Goal: Task Accomplishment & Management: Use online tool/utility

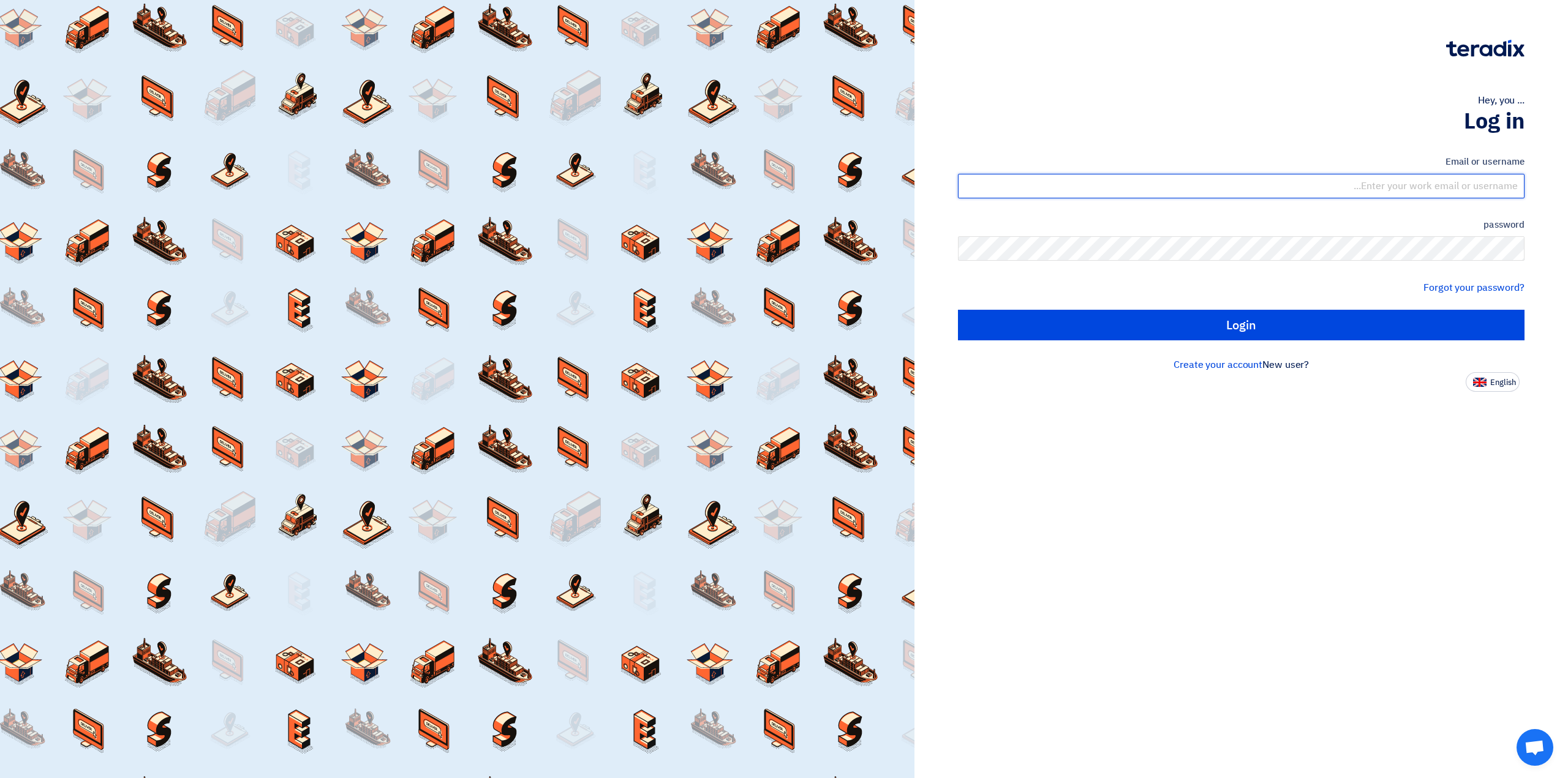
click at [1420, 181] on input "text" at bounding box center [1241, 185] width 567 height 24
type input "[EMAIL_ADDRESS][PERSON_NAME][DOMAIN_NAME]"
click at [1462, 287] on font "Forgot your password?" at bounding box center [1474, 287] width 101 height 14
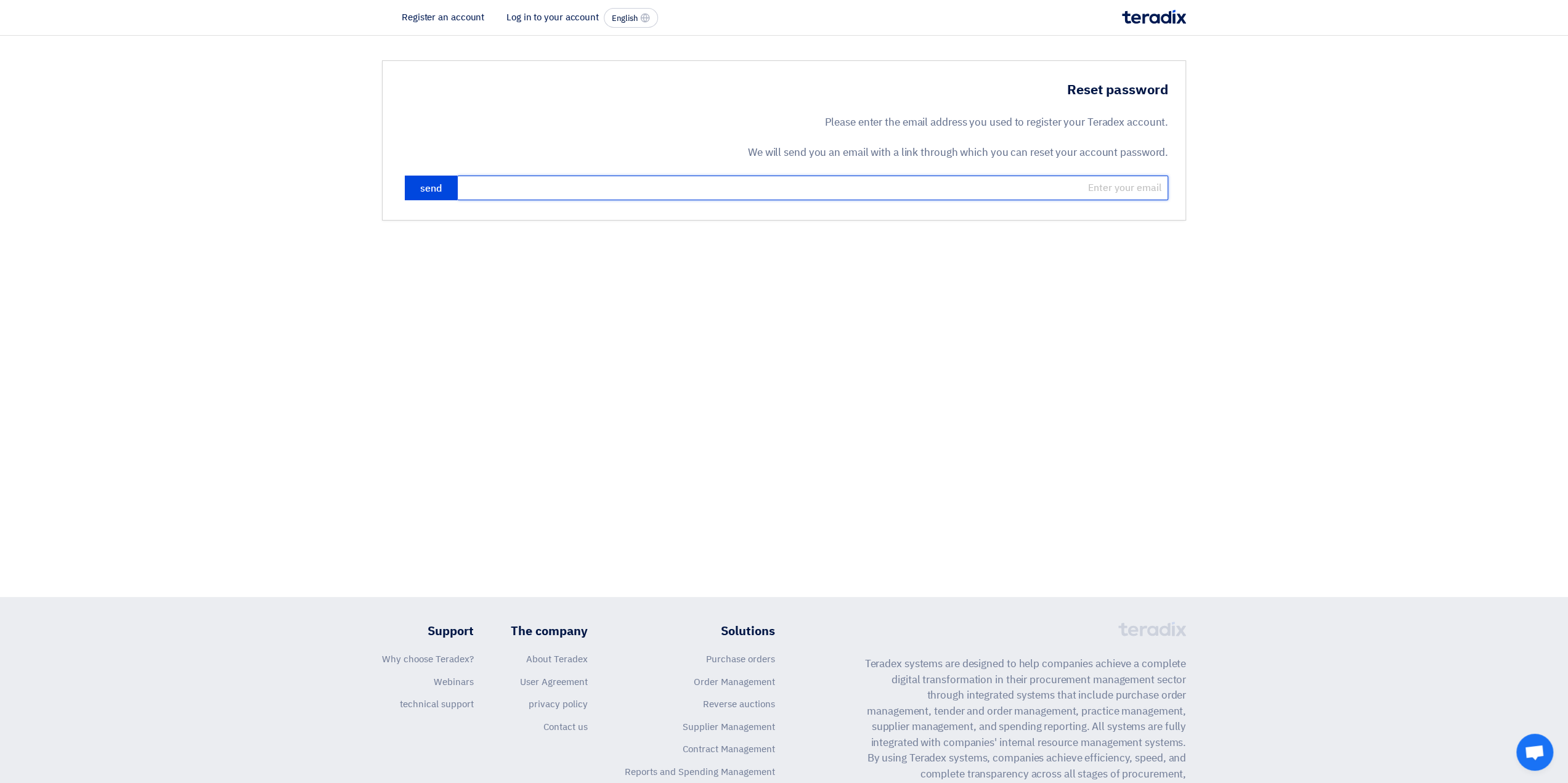
click at [1112, 183] on input "email" at bounding box center [812, 187] width 711 height 25
type input "[EMAIL_ADDRESS][PERSON_NAME][DOMAIN_NAME]"
click at [421, 187] on font "send" at bounding box center [430, 188] width 21 height 14
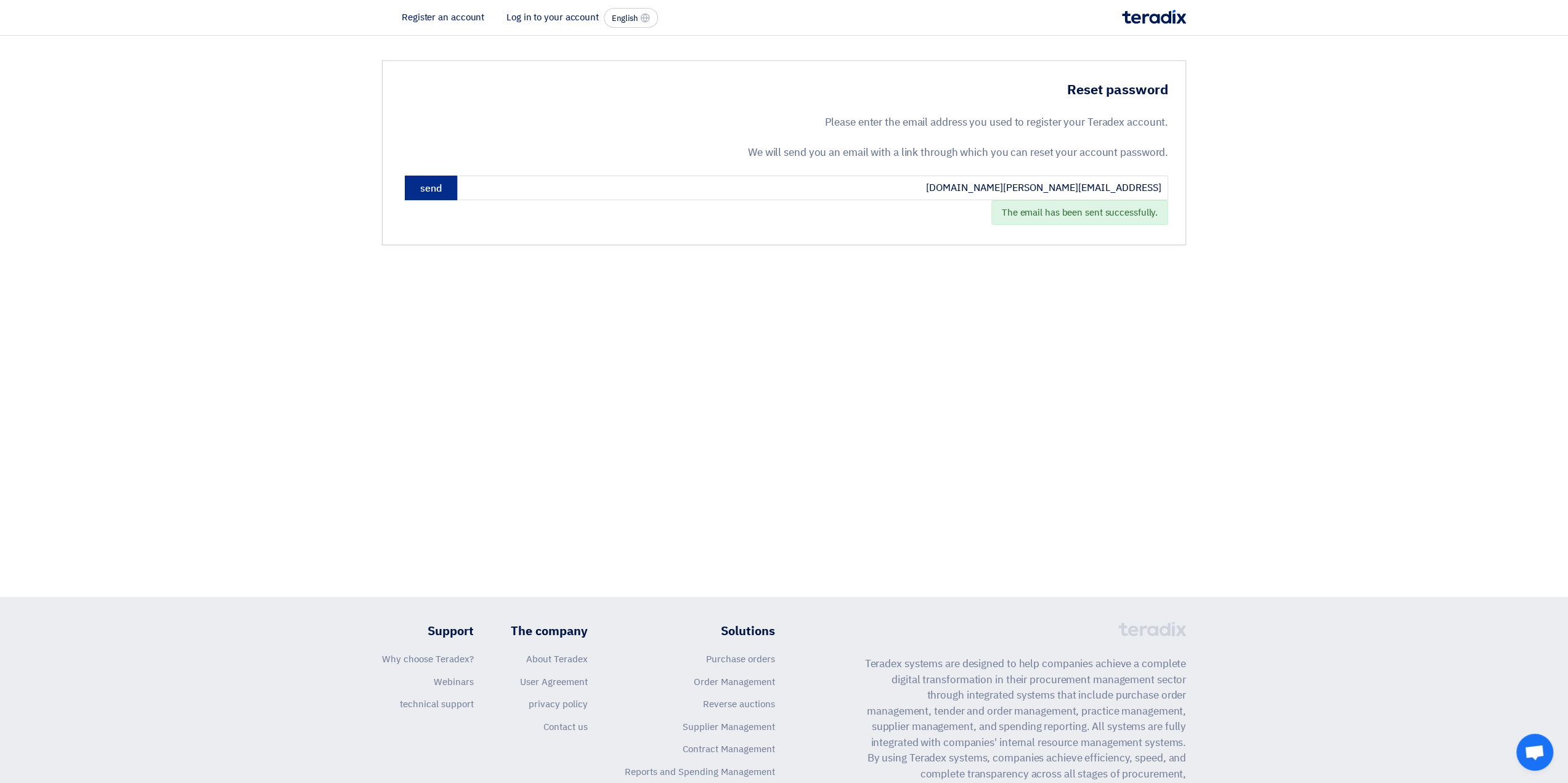
click at [440, 186] on font "send" at bounding box center [430, 188] width 21 height 14
click at [556, 20] on font "Log in to your account" at bounding box center [552, 17] width 92 height 14
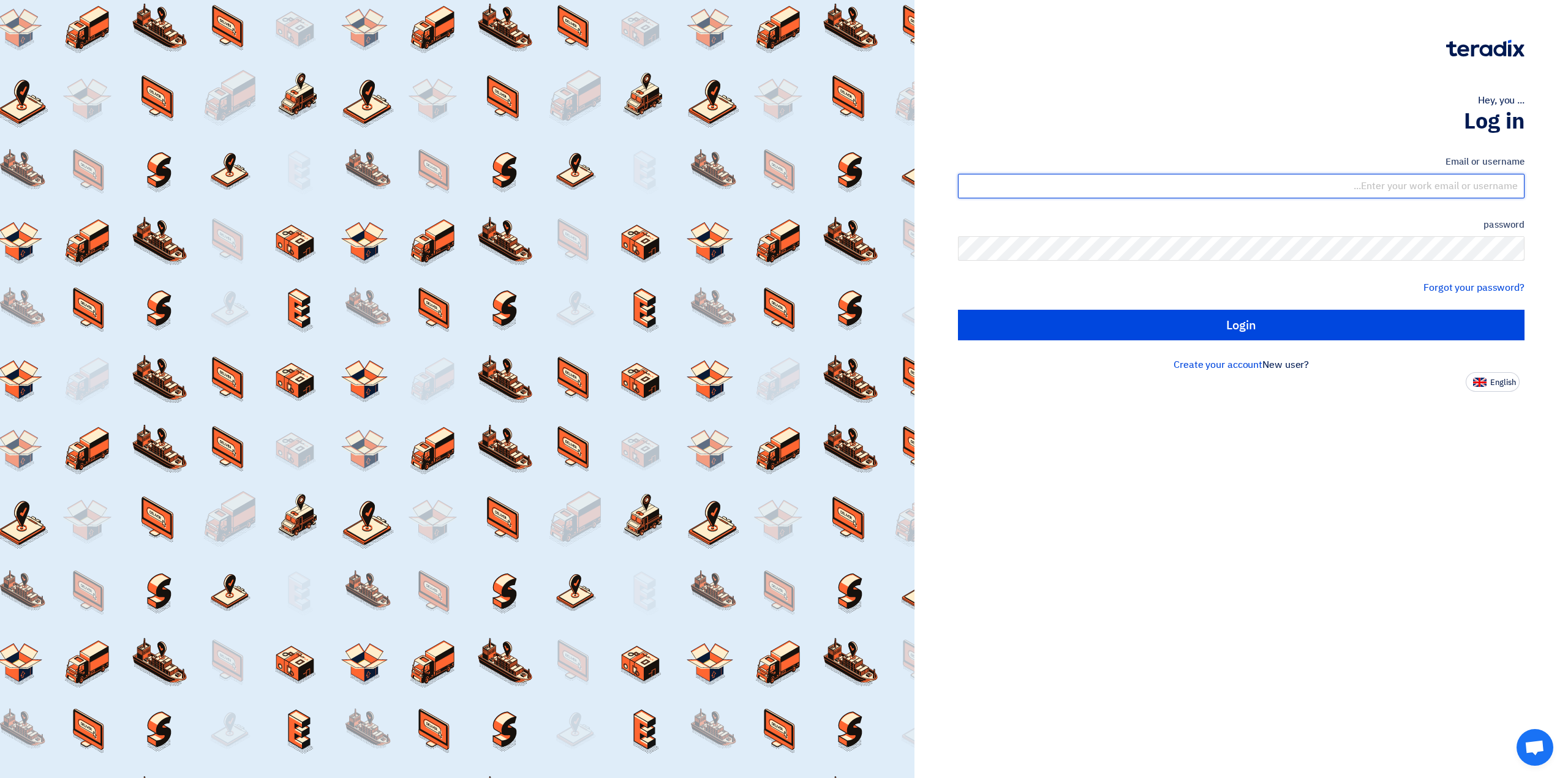
click at [1418, 182] on input "text" at bounding box center [1241, 185] width 567 height 24
type input "[EMAIL_ADDRESS][PERSON_NAME][DOMAIN_NAME]"
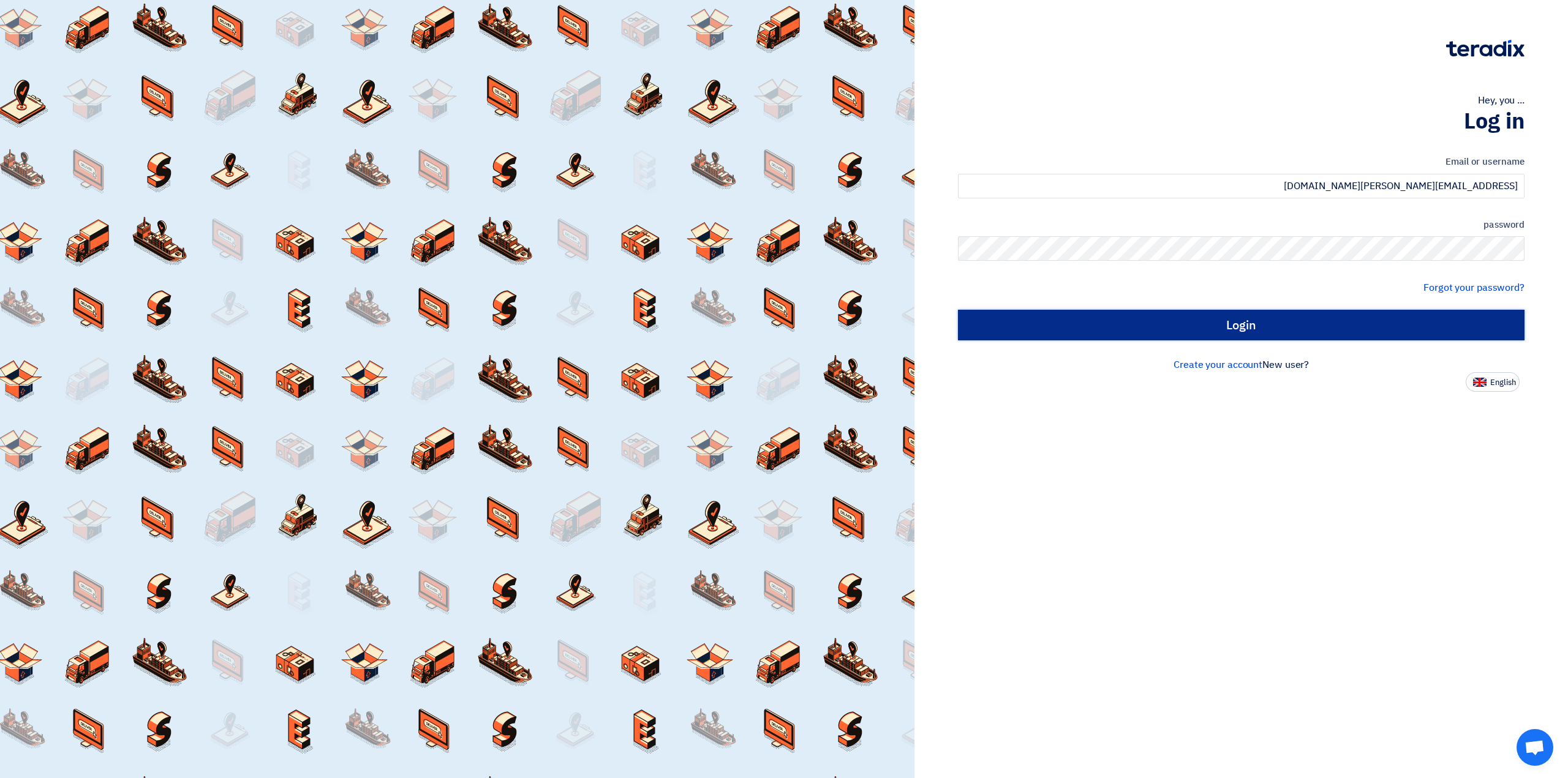
click at [1254, 327] on input "Login" at bounding box center [1241, 325] width 567 height 30
type input "Sign in"
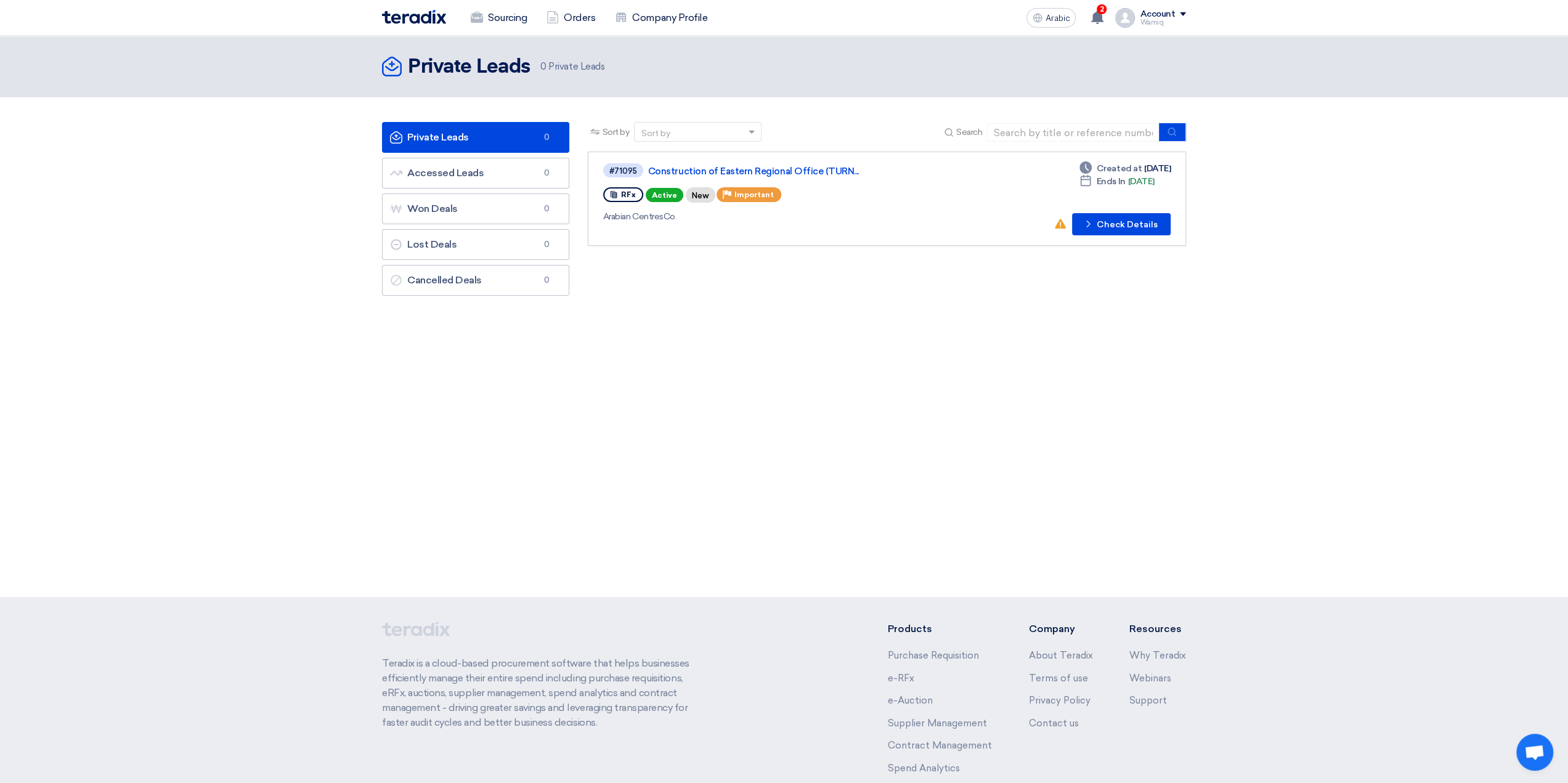
drag, startPoint x: 1447, startPoint y: 0, endPoint x: 920, endPoint y: 300, distance: 606.4
click at [920, 300] on section "Private Leads Private Leads 0 Accessed Leads Accessed Leads 0 Won Deals Won Dea…" at bounding box center [784, 212] width 1568 height 229
click at [1094, 218] on icon "Check details" at bounding box center [1088, 224] width 12 height 12
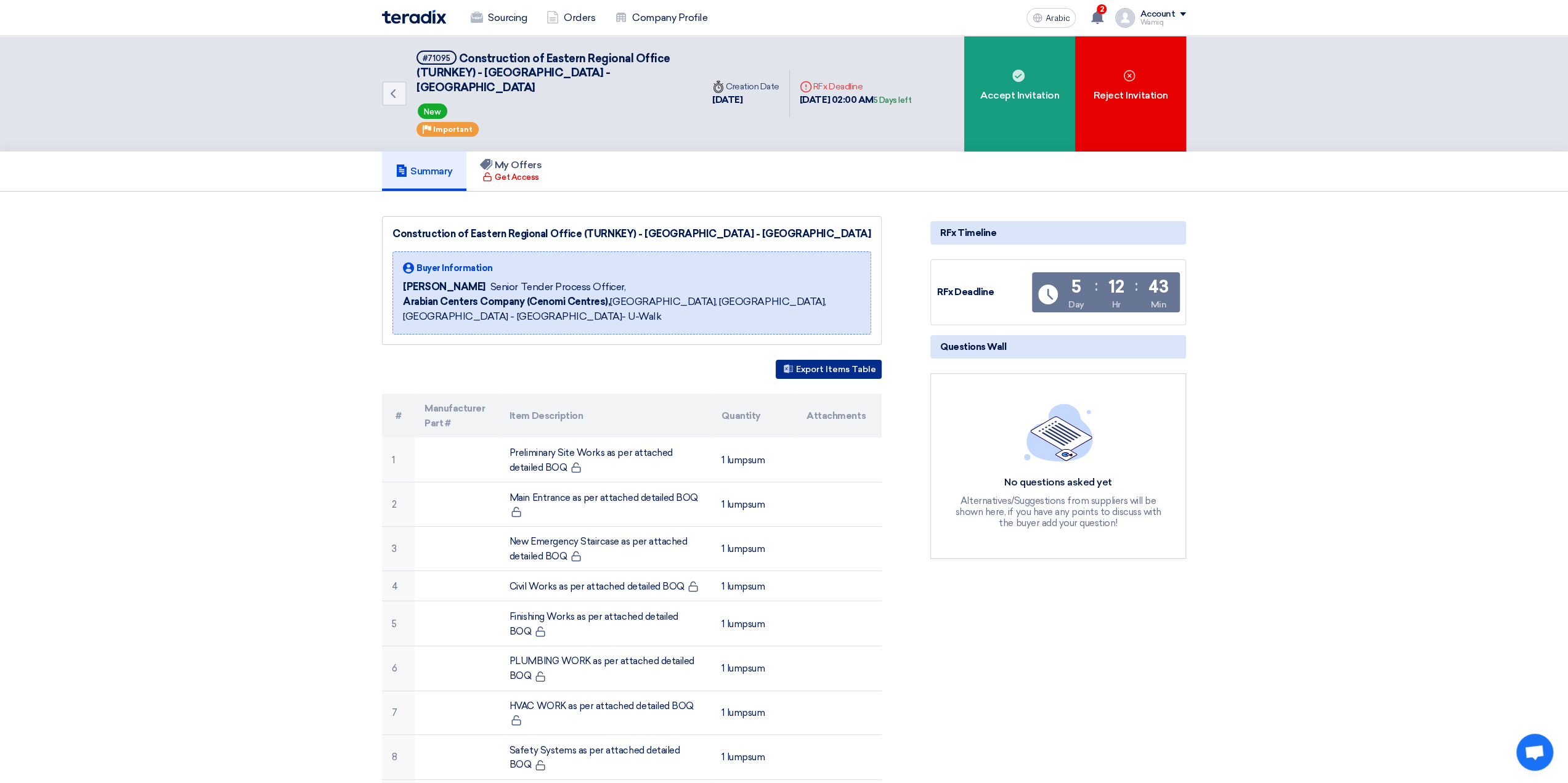
click at [829, 364] on font "Export Items Table" at bounding box center [835, 369] width 80 height 10
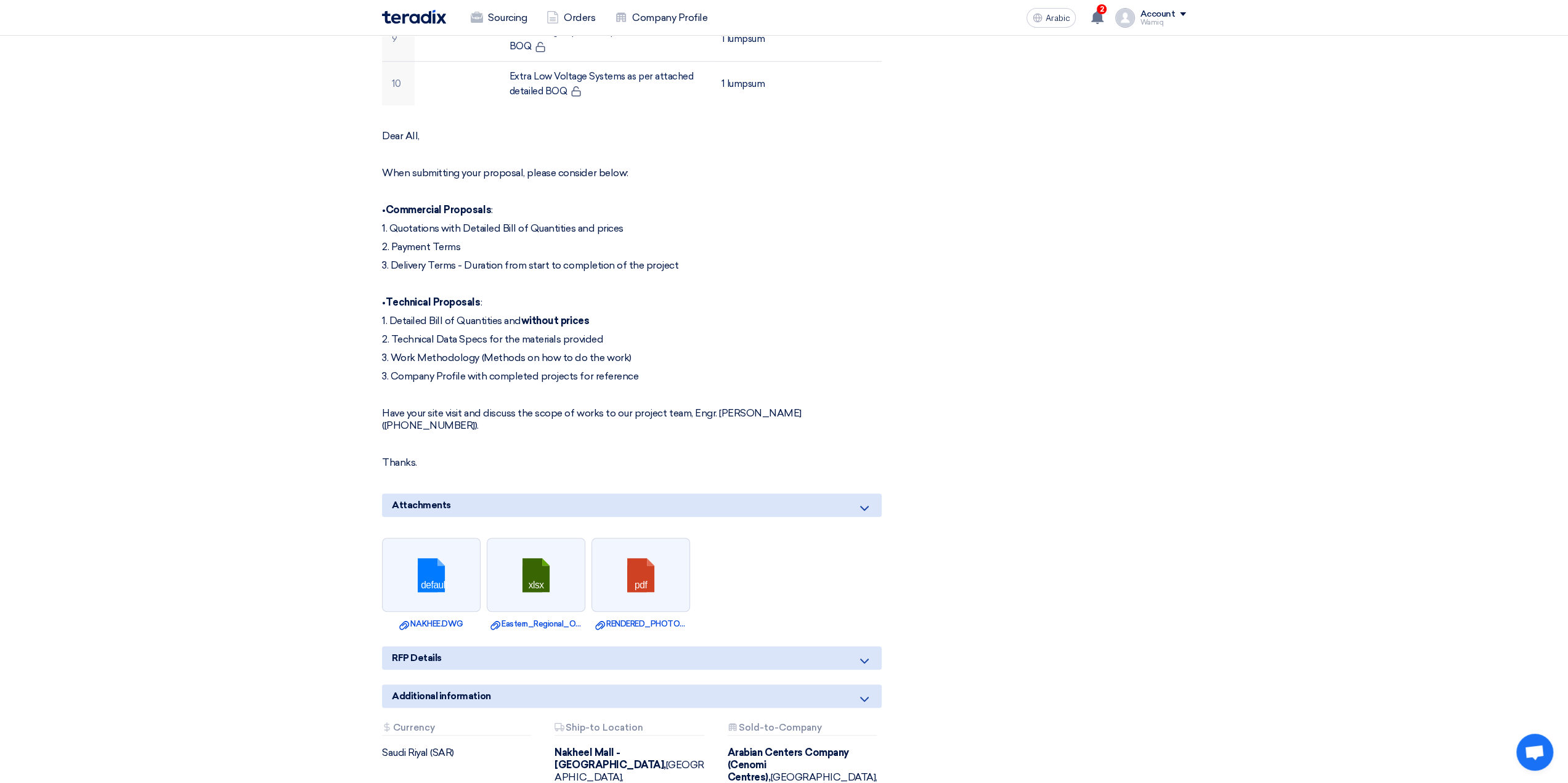
scroll to position [801, 0]
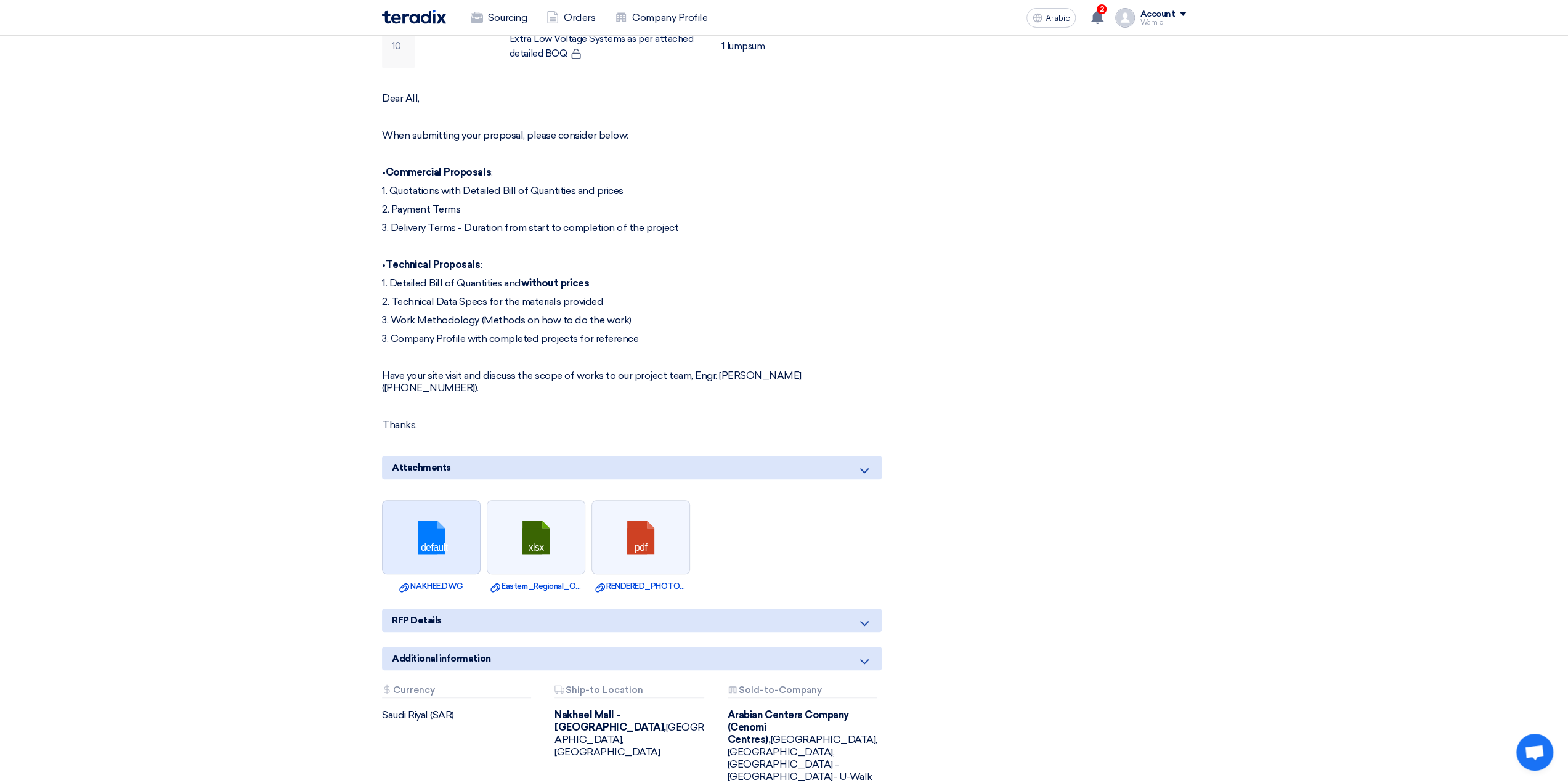
click at [436, 526] on link at bounding box center [432, 538] width 98 height 74
click at [534, 523] on link at bounding box center [537, 538] width 98 height 74
click at [646, 525] on link at bounding box center [641, 538] width 98 height 74
click at [866, 616] on icon at bounding box center [863, 623] width 14 height 14
click at [861, 616] on icon at bounding box center [863, 623] width 14 height 14
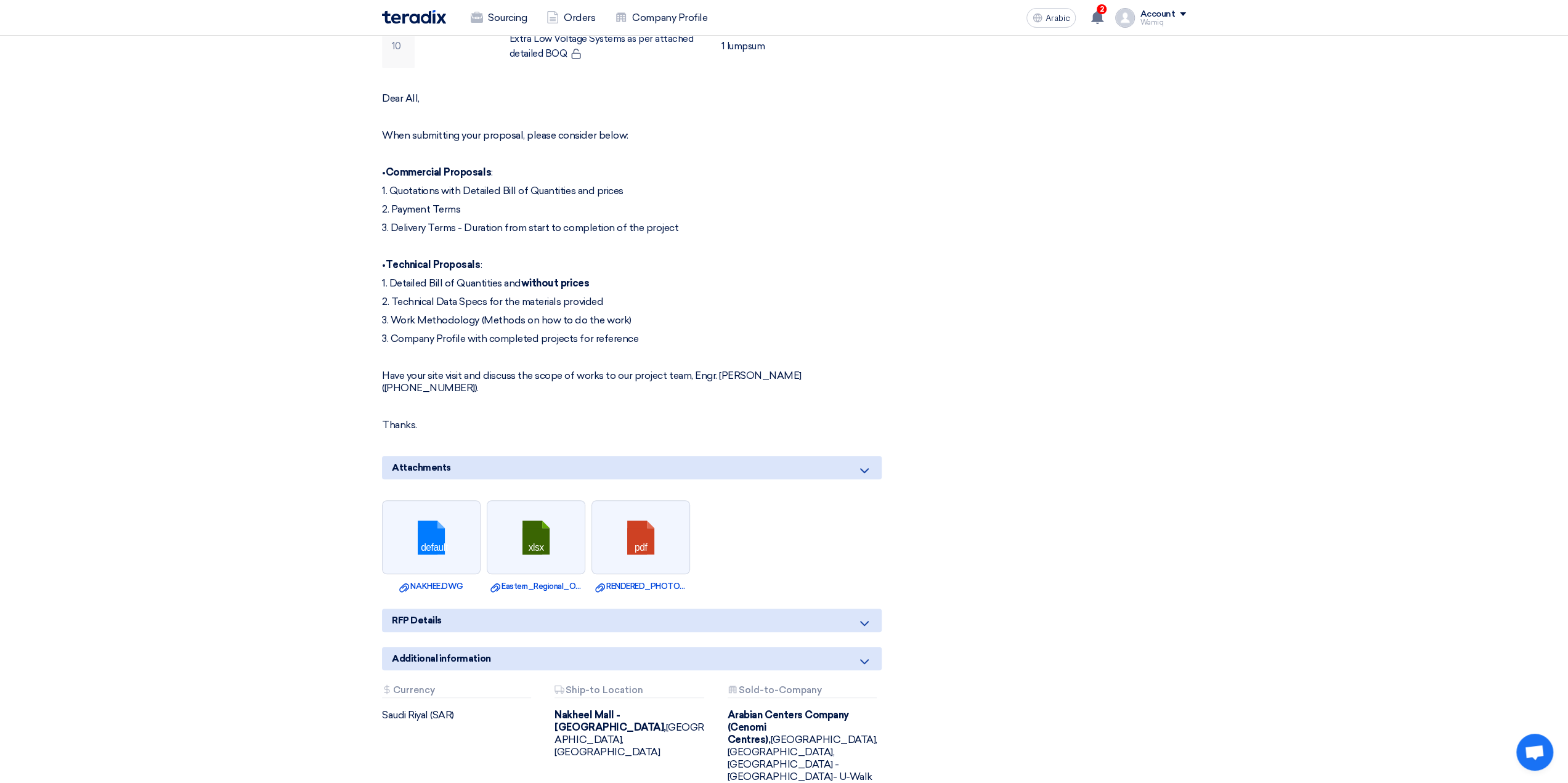
click at [863, 654] on icon at bounding box center [863, 661] width 14 height 14
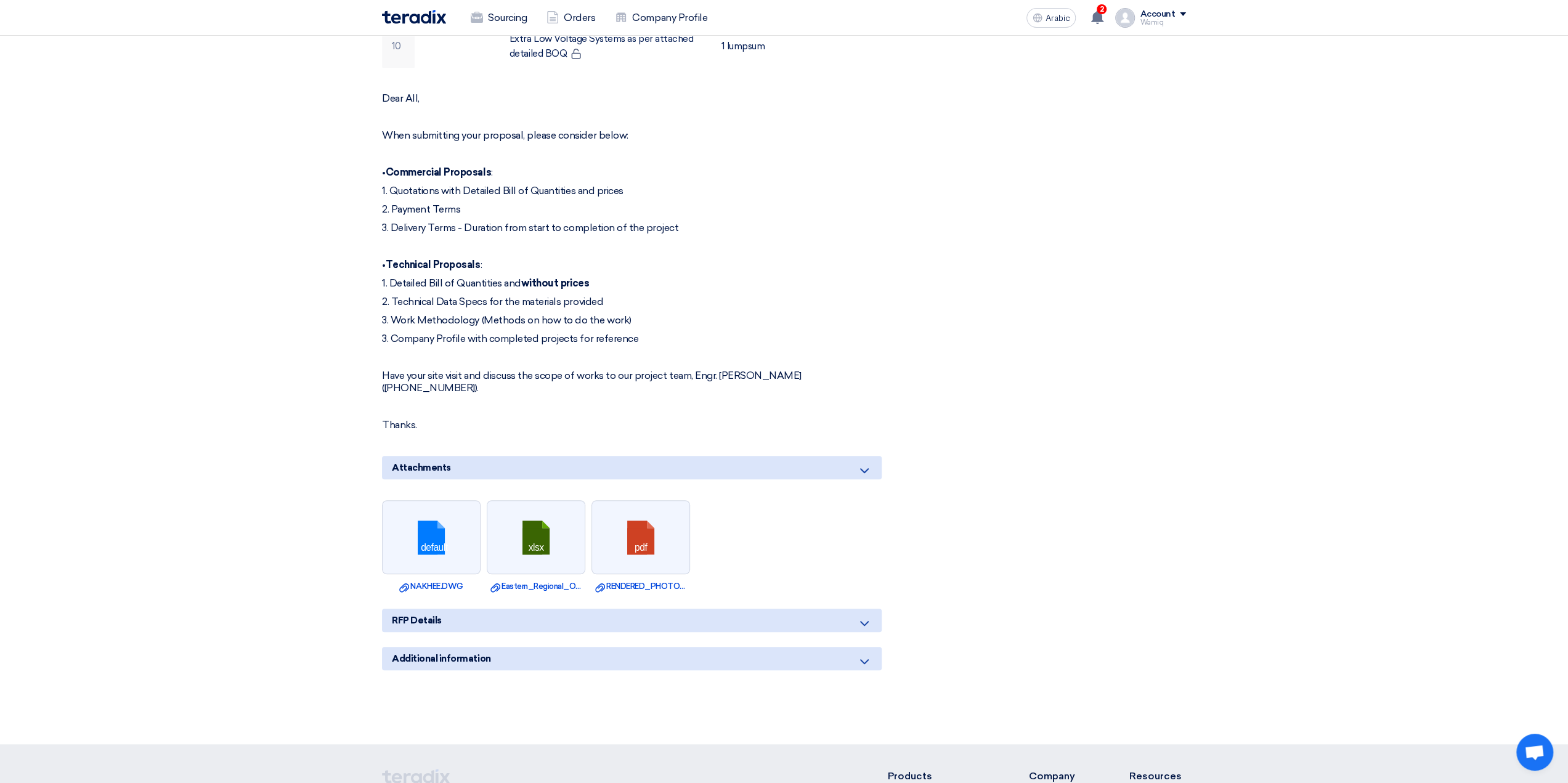
click at [863, 654] on icon at bounding box center [863, 661] width 14 height 14
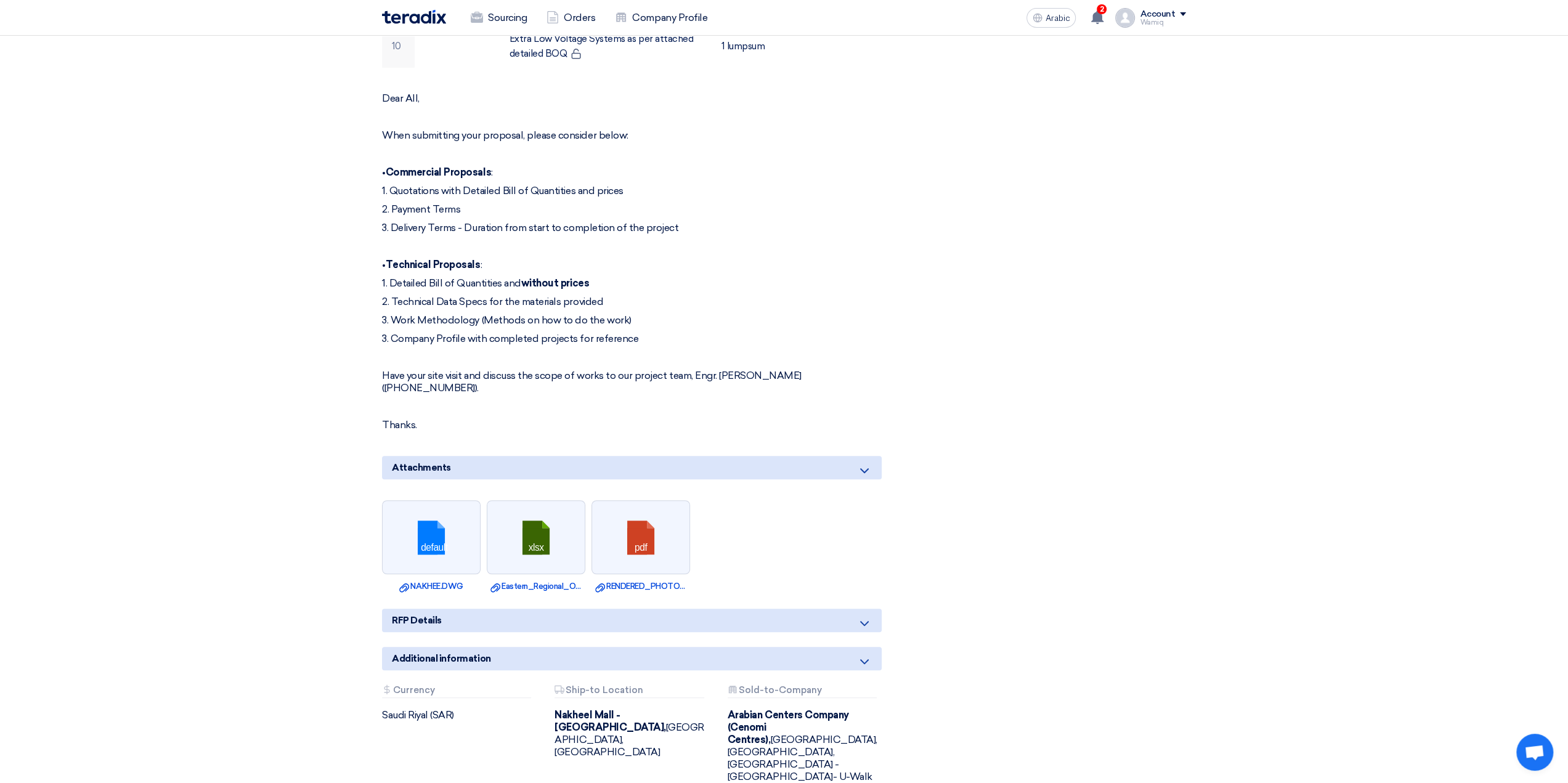
click at [863, 621] on use at bounding box center [864, 624] width 8 height 5
click at [863, 463] on icon at bounding box center [863, 470] width 14 height 14
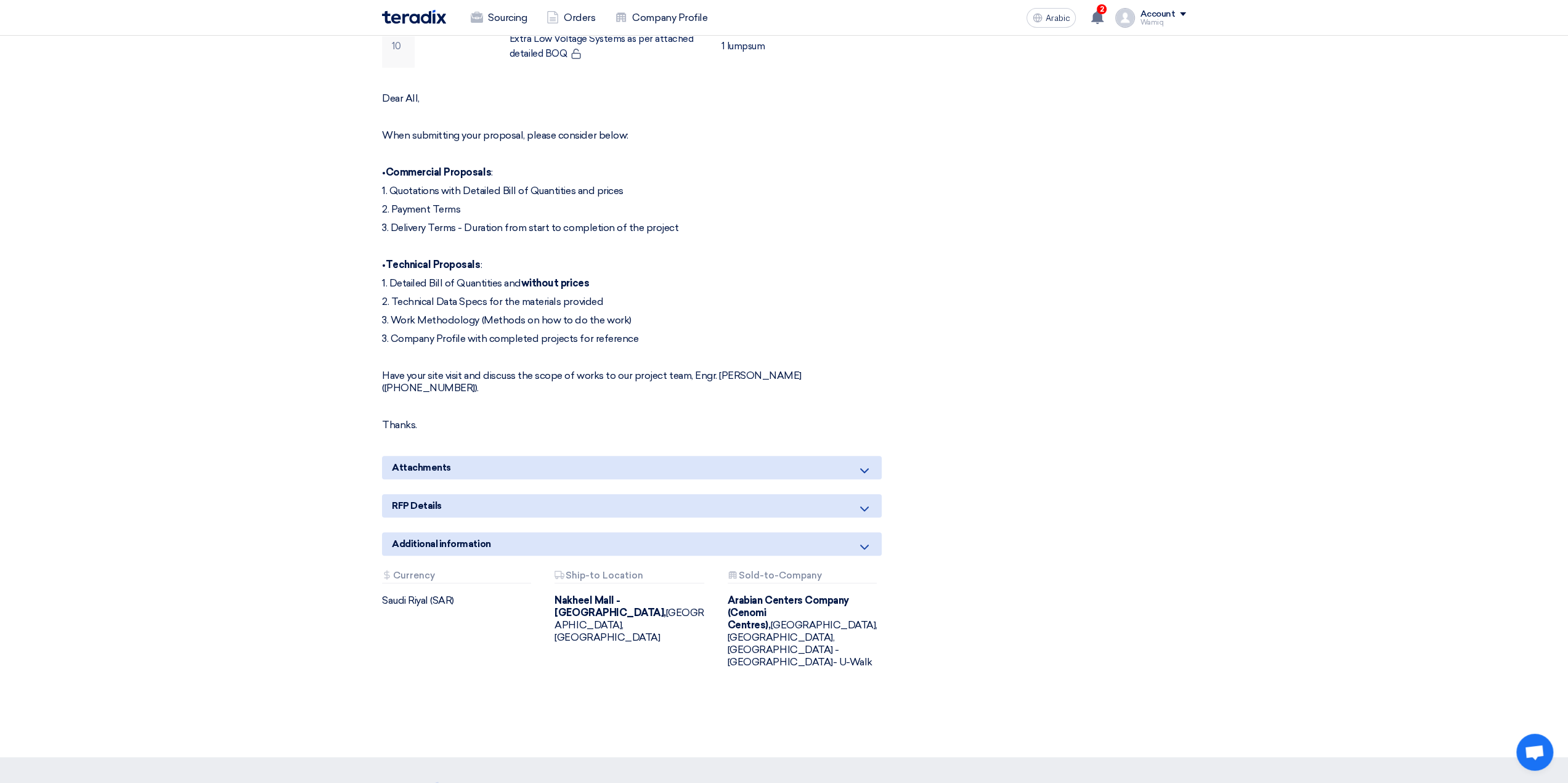
click at [863, 463] on icon at bounding box center [863, 470] width 14 height 14
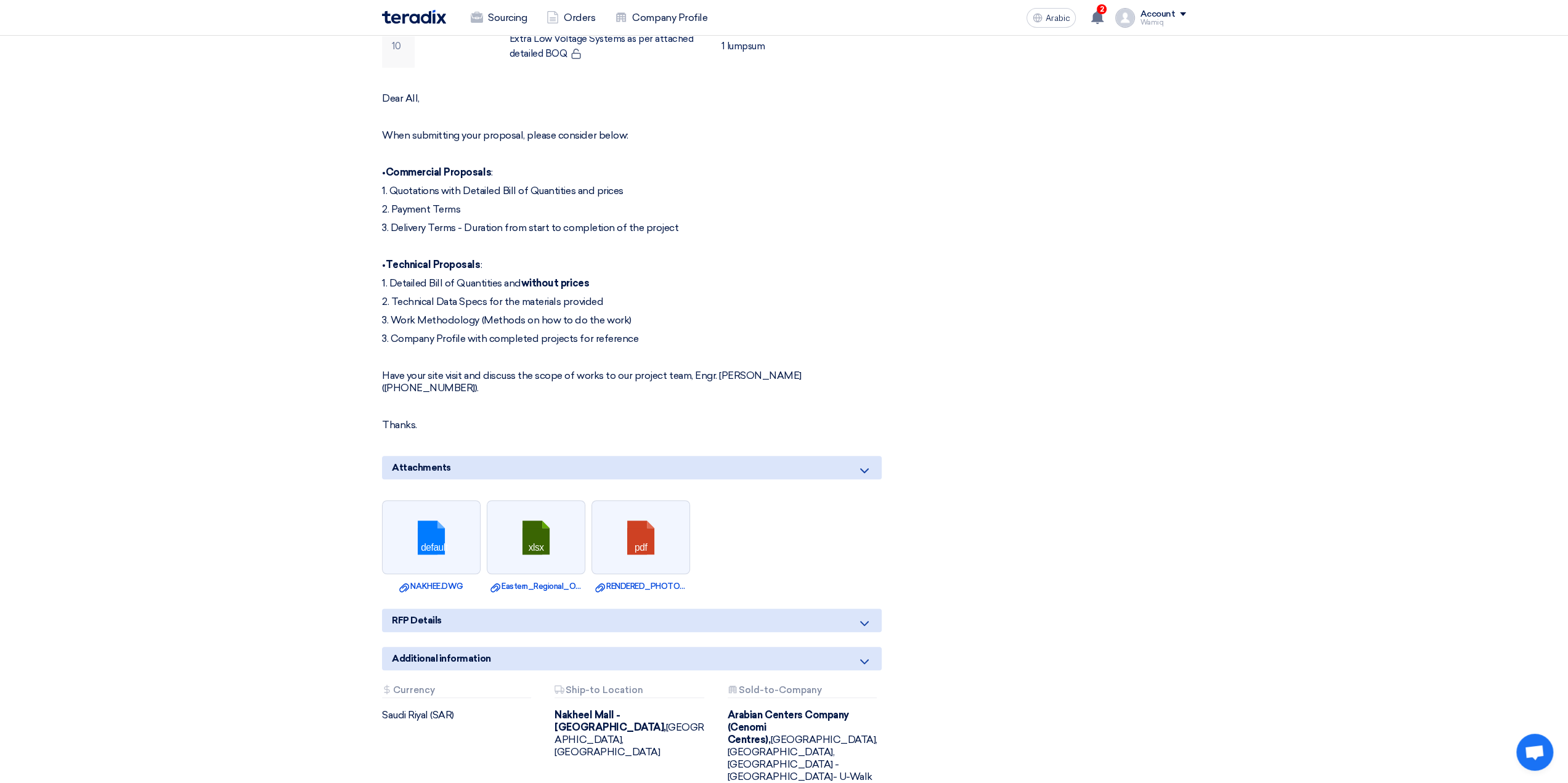
click at [863, 616] on icon at bounding box center [863, 623] width 14 height 14
click at [769, 609] on div "RFP Details" at bounding box center [631, 621] width 499 height 24
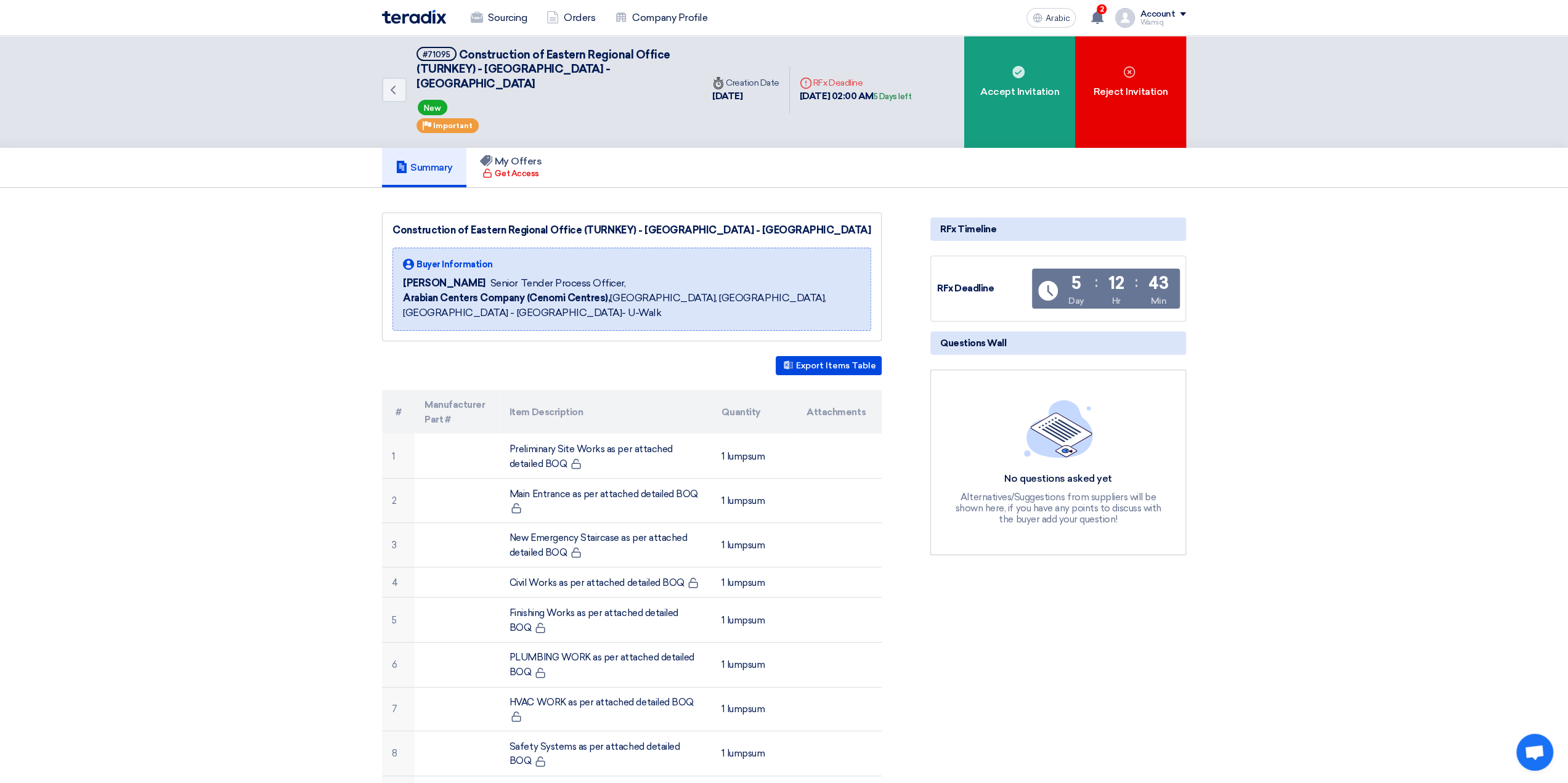
scroll to position [0, 0]
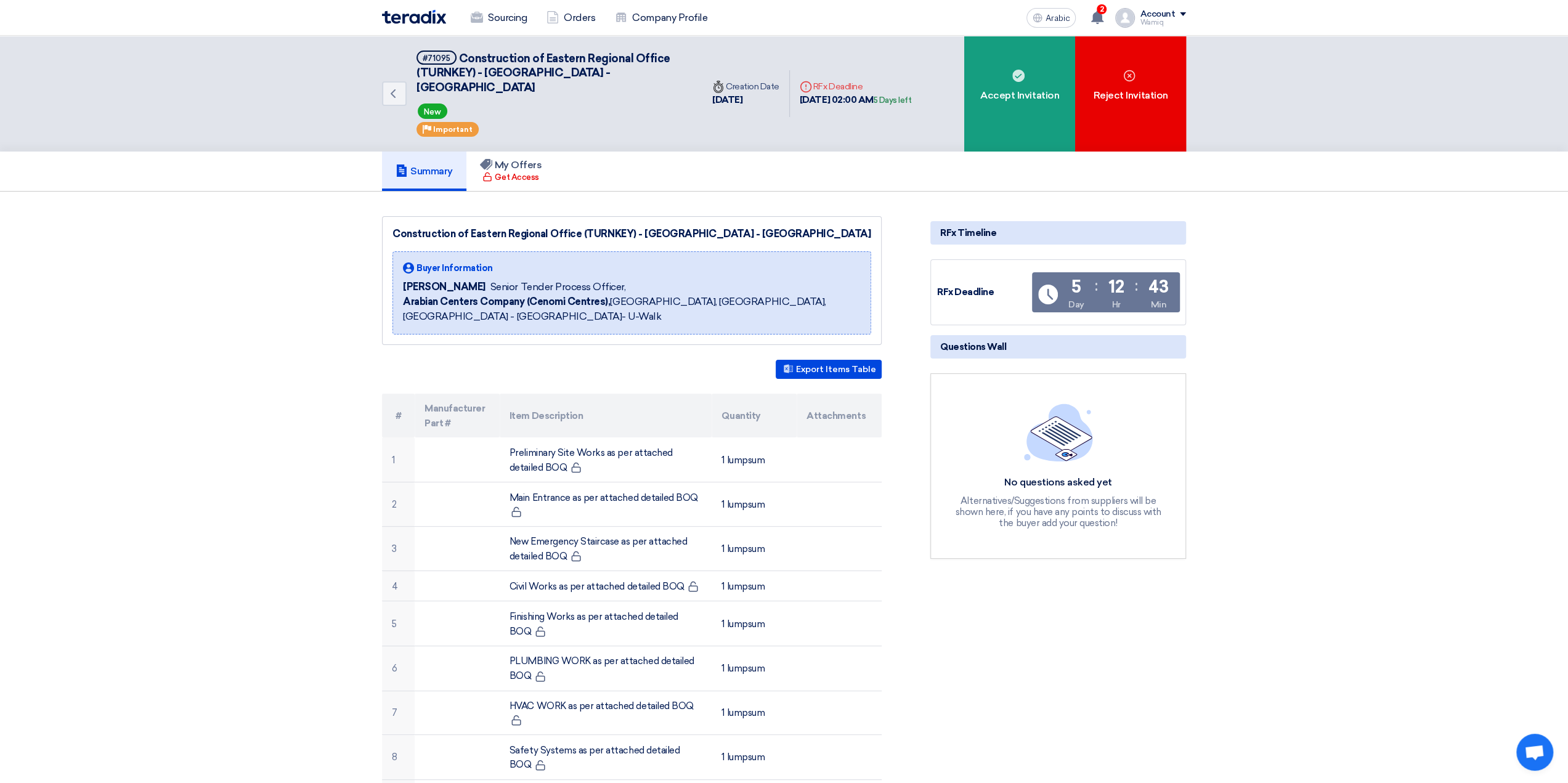
drag, startPoint x: 798, startPoint y: 93, endPoint x: 894, endPoint y: 94, distance: 96.0
click at [896, 94] on div "Deadline RFx Deadline [DATE] 02:00 AM 5 Days left" at bounding box center [855, 93] width 131 height 47
copy font "[DATE] 02:00 AM"
drag, startPoint x: 460, startPoint y: 55, endPoint x: 599, endPoint y: 70, distance: 139.8
click at [606, 70] on font "Construction of Eastern Regional Office (TURNKEY) - [GEOGRAPHIC_DATA] - [GEOGRA…" at bounding box center [543, 73] width 254 height 42
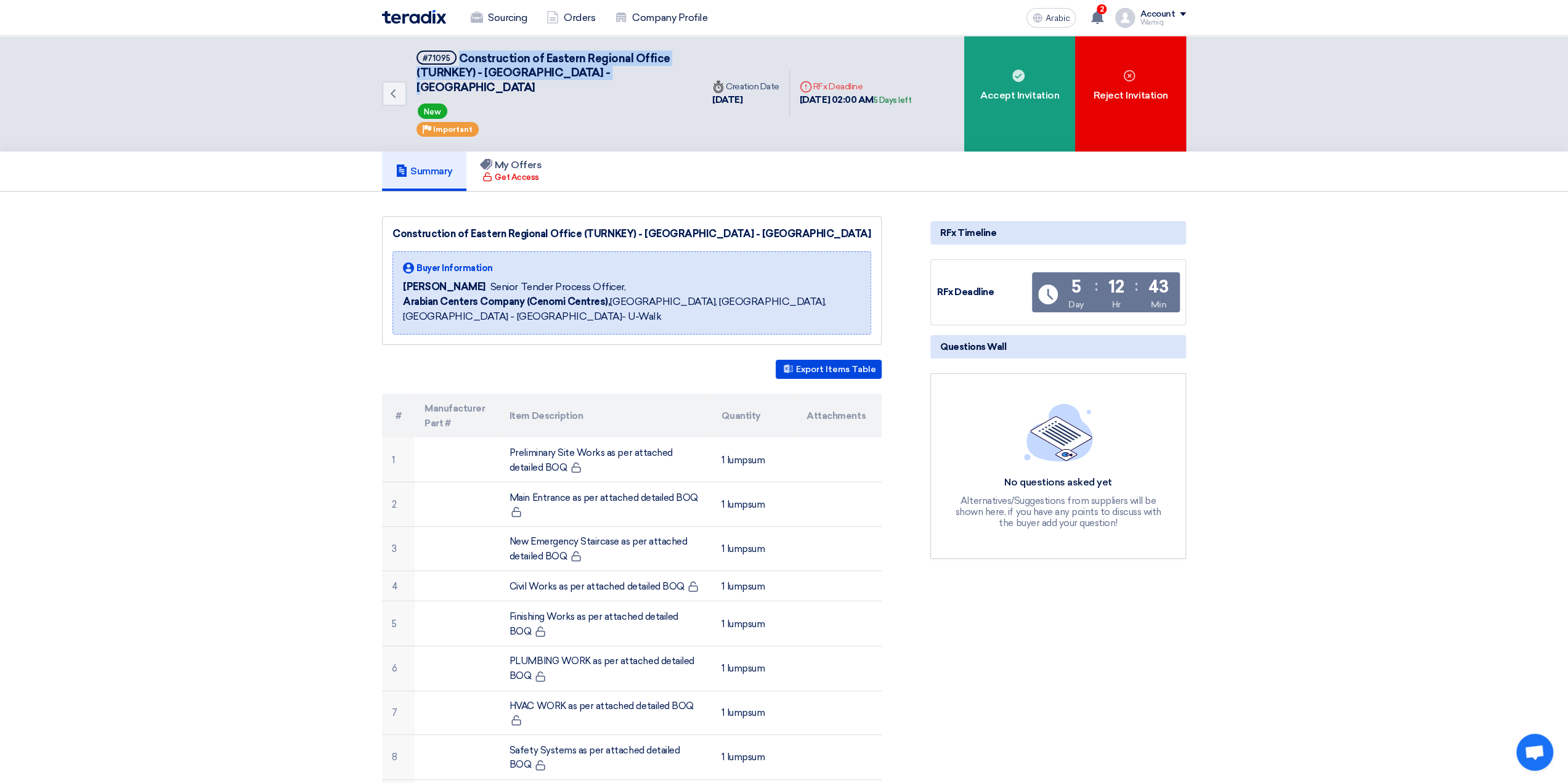
copy font "Construction of Eastern Regional Office (TURNKEY) - [GEOGRAPHIC_DATA] - [GEOGRA…"
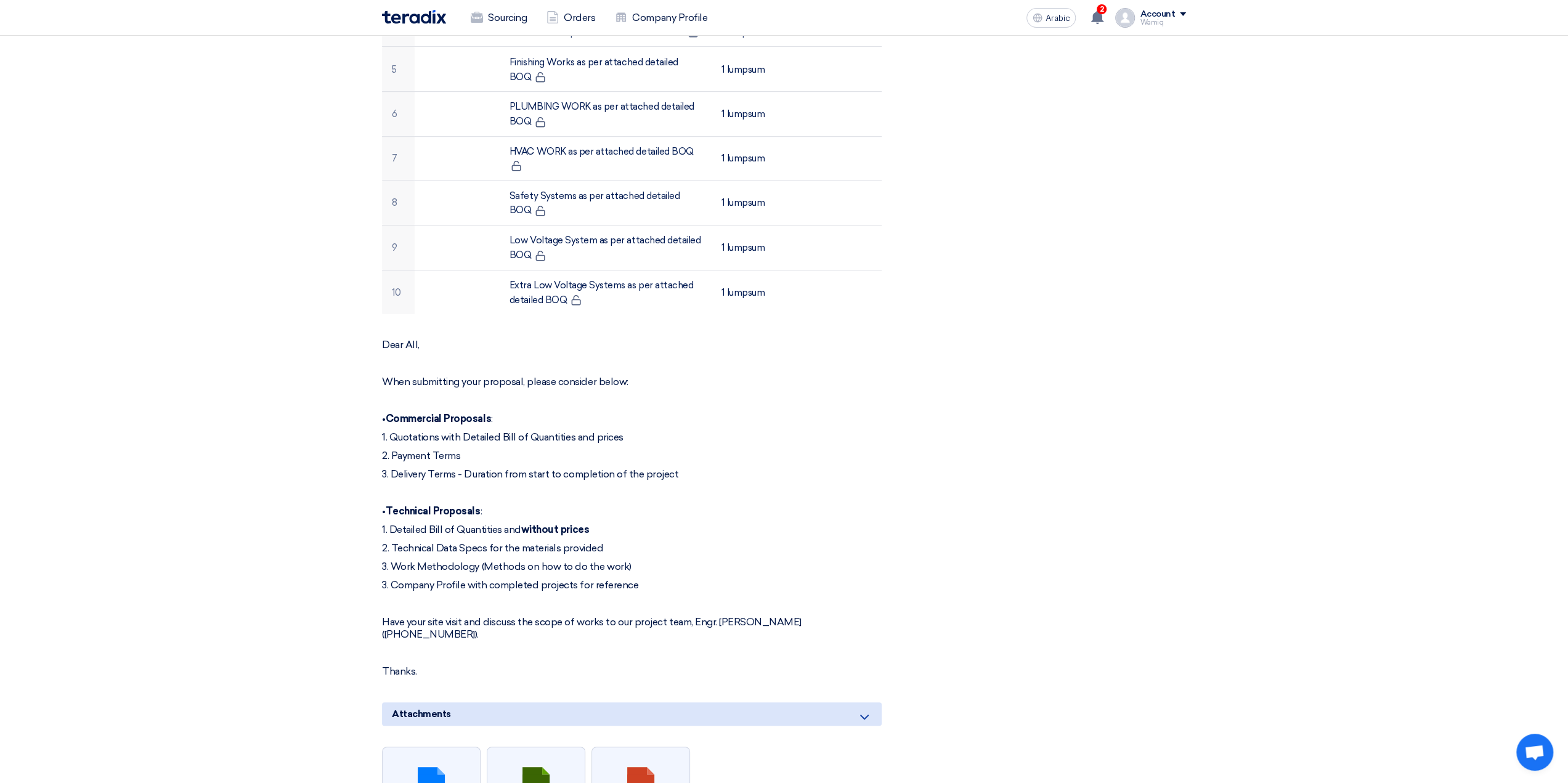
scroll to position [616, 0]
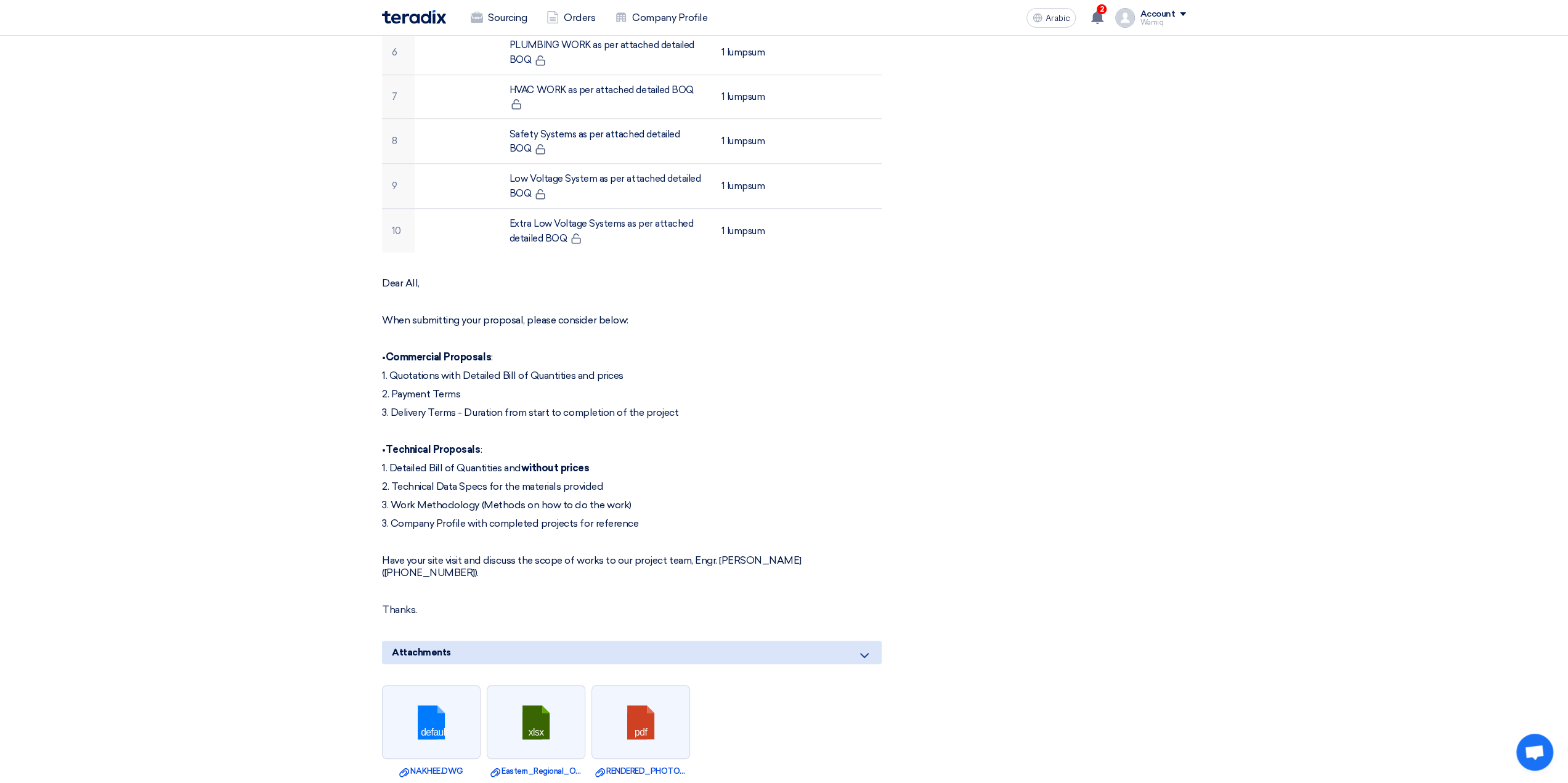
click at [384, 314] on font "When submitting your proposal, please consider below:" at bounding box center [505, 320] width 247 height 12
drag, startPoint x: 384, startPoint y: 264, endPoint x: 522, endPoint y: 553, distance: 320.3
click at [522, 553] on div "Dear All, When submitting your proposal, please consider below: • Commercial Pr…" at bounding box center [631, 447] width 499 height 339
copy div "Dear All, When submitting your proposal, please consider below: • Commercial Pr…"
